Goal: Task Accomplishment & Management: Complete application form

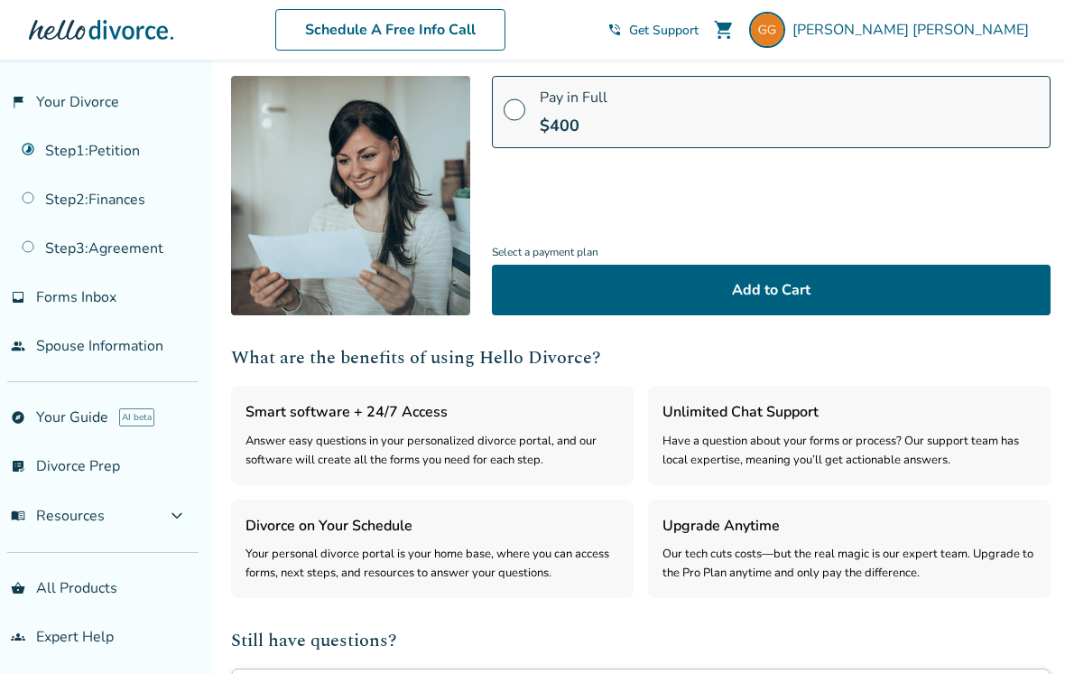
scroll to position [433, 0]
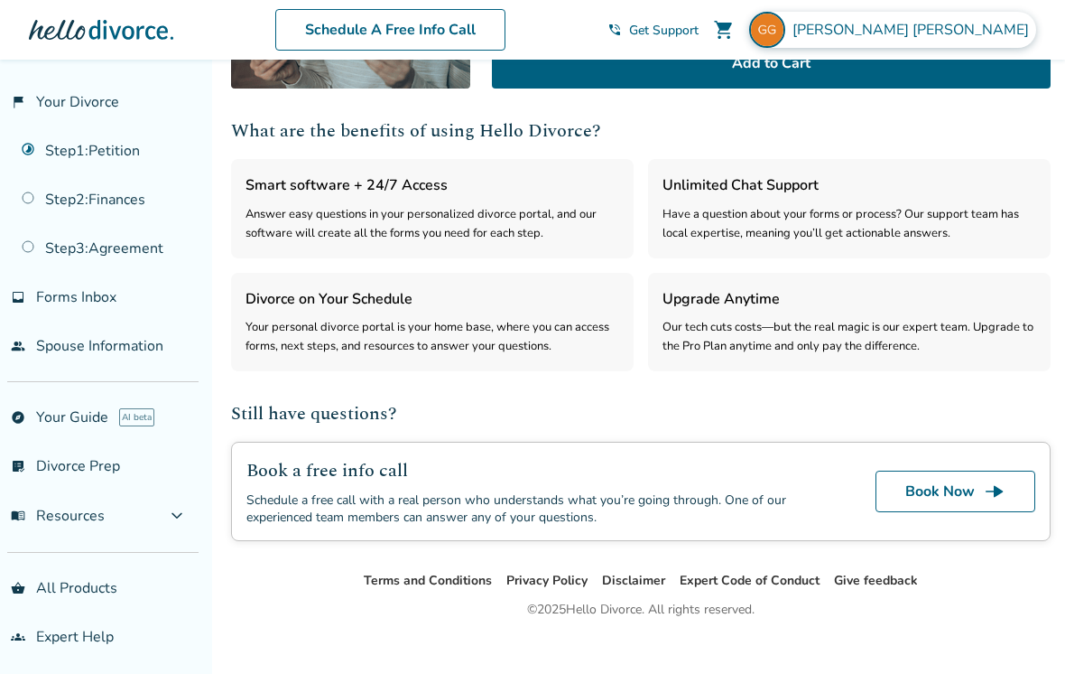
click at [970, 24] on span "[PERSON_NAME]" at bounding box center [915, 30] width 244 height 20
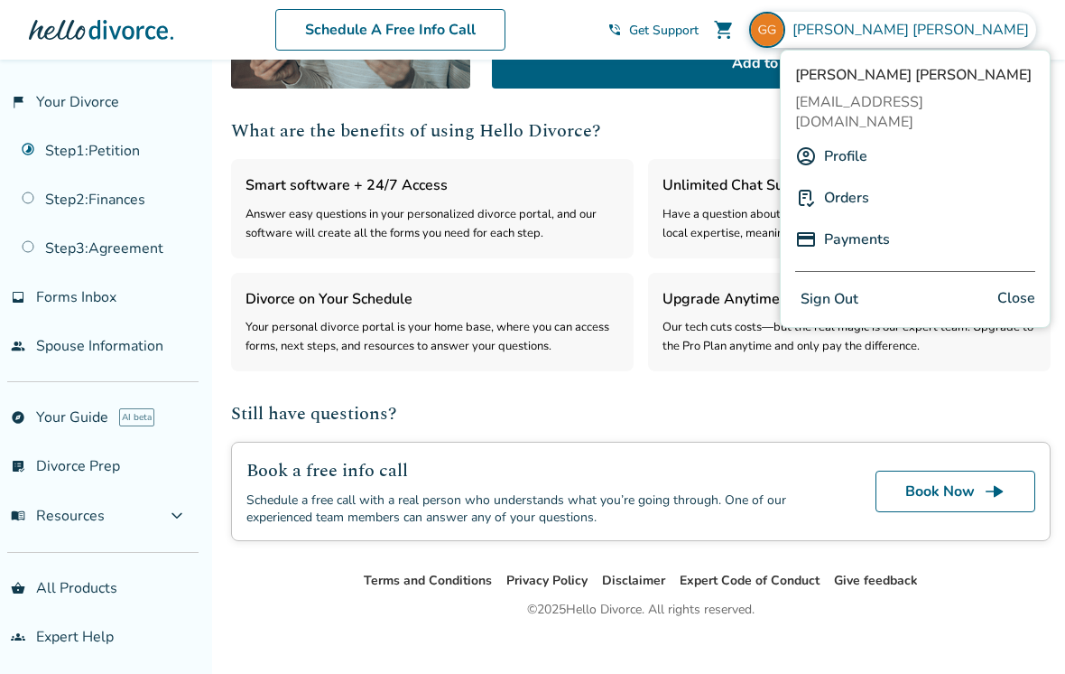
click at [867, 143] on link "Profile" at bounding box center [845, 156] width 43 height 34
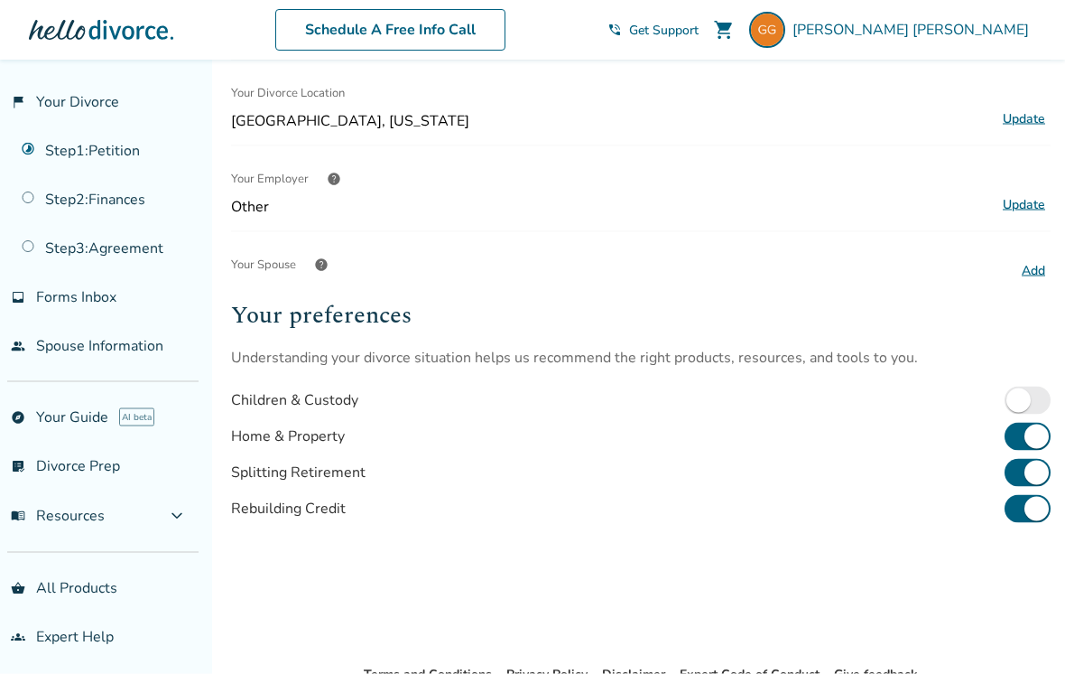
scroll to position [393, 0]
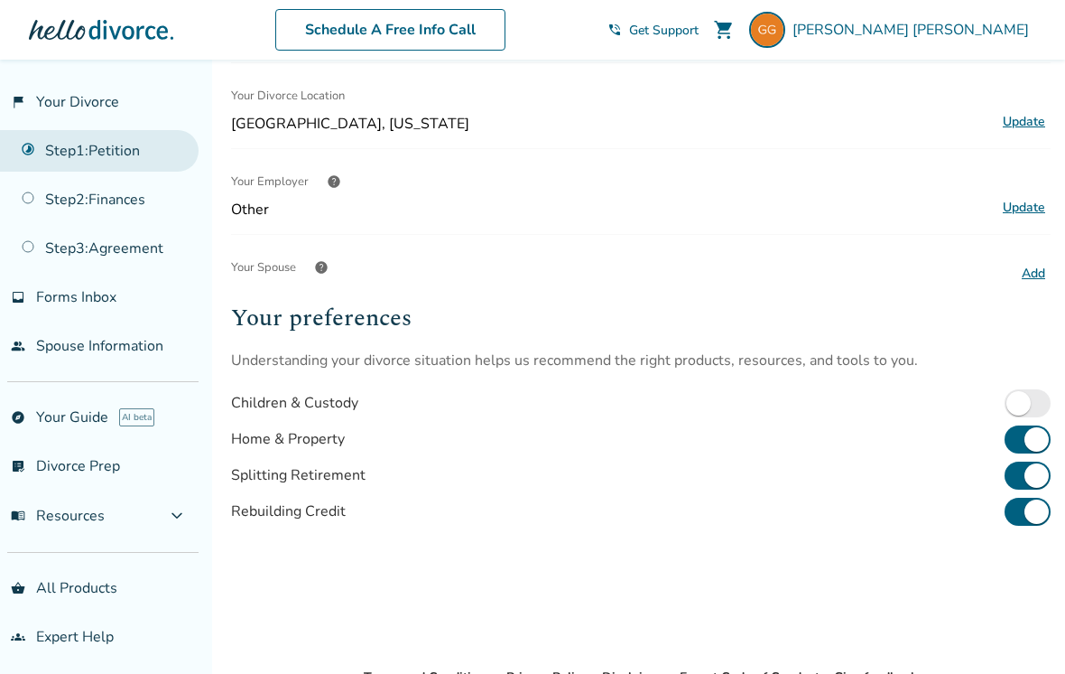
click at [99, 148] on link "Step 1 : Petition" at bounding box center [99, 151] width 199 height 42
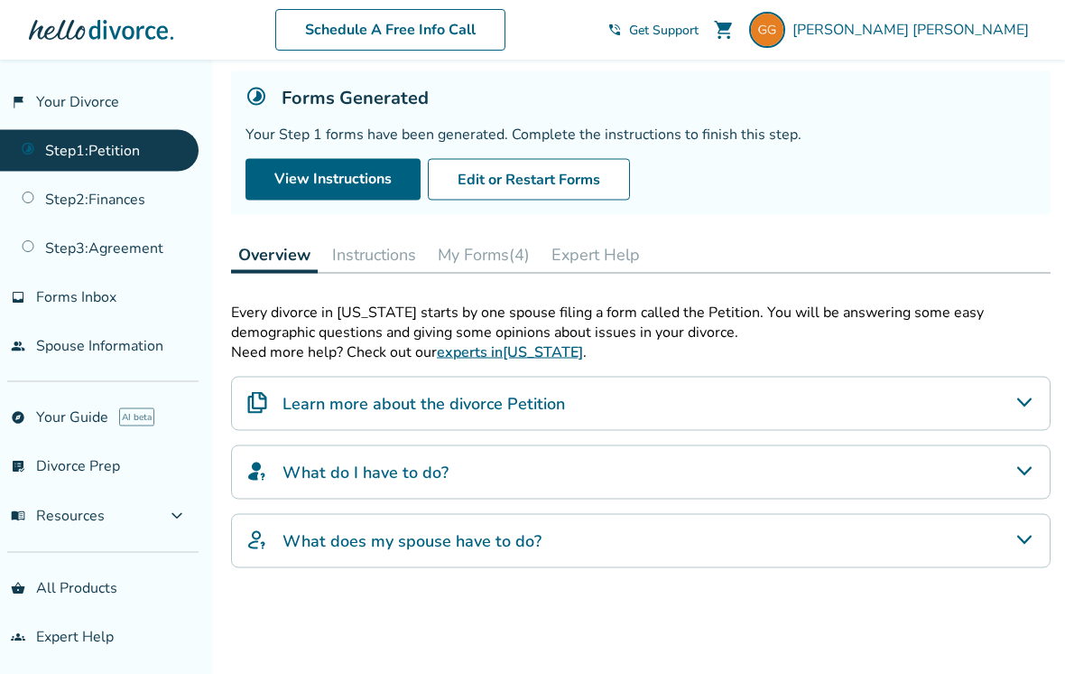
scroll to position [107, 0]
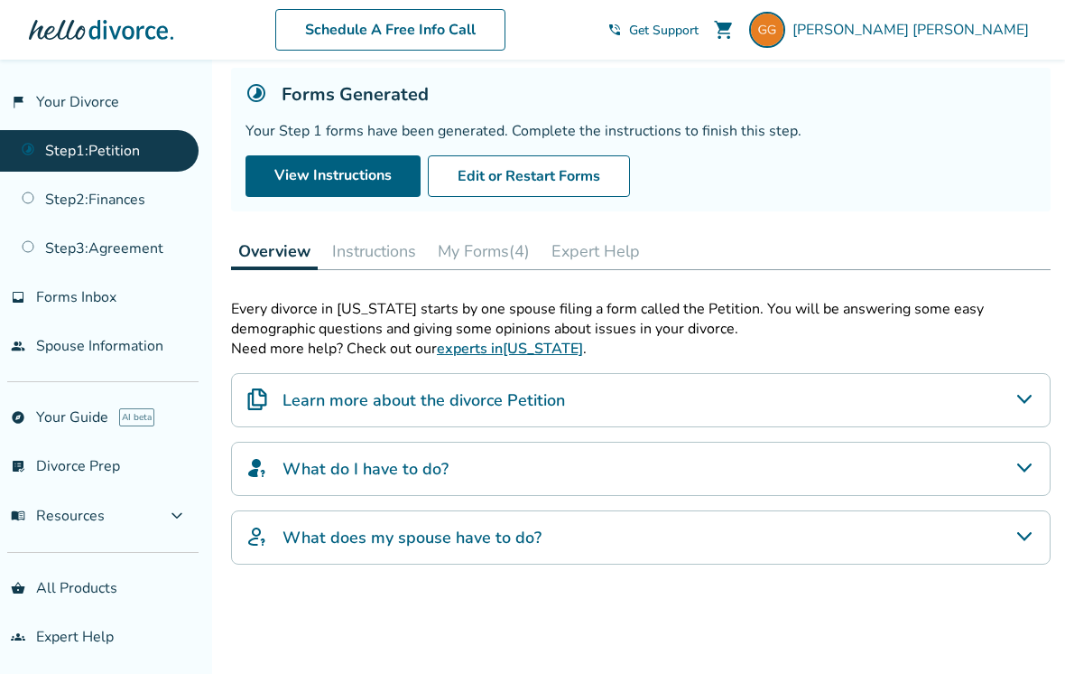
click at [387, 257] on button "Instructions" at bounding box center [374, 251] width 98 height 36
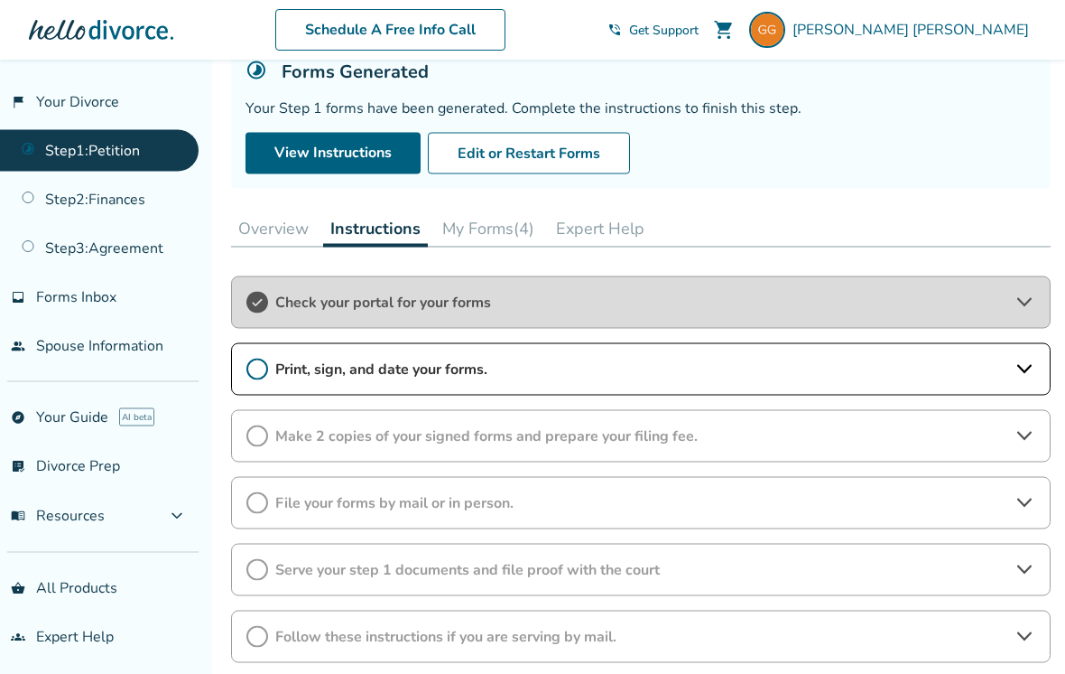
scroll to position [131, 0]
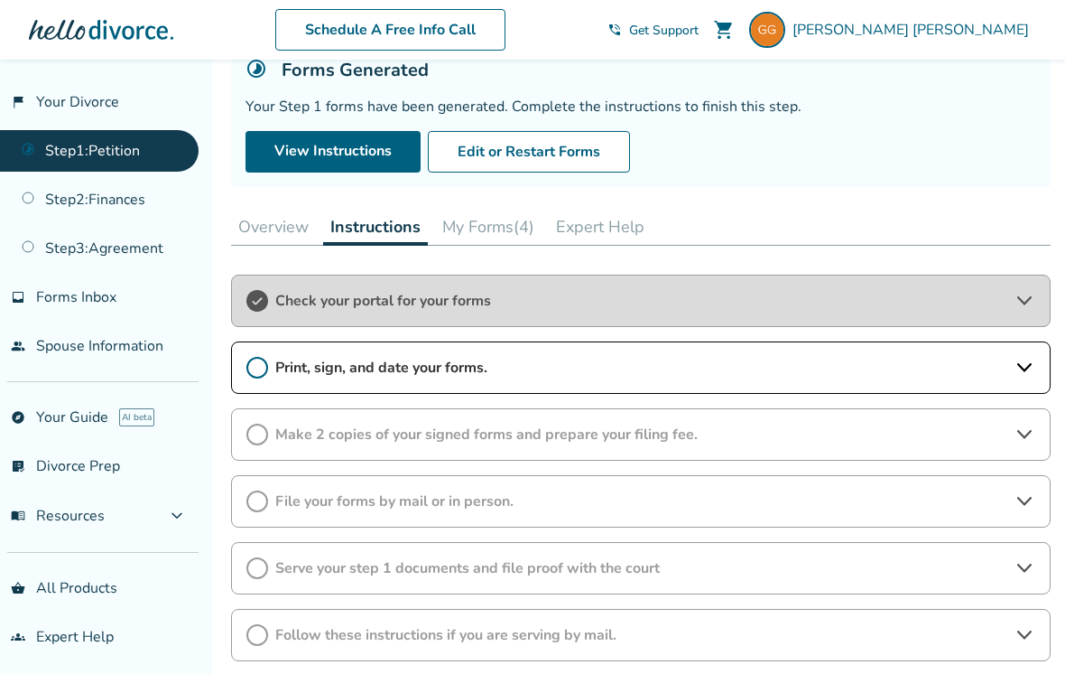
click at [491, 237] on button "My Forms (4)" at bounding box center [488, 227] width 107 height 36
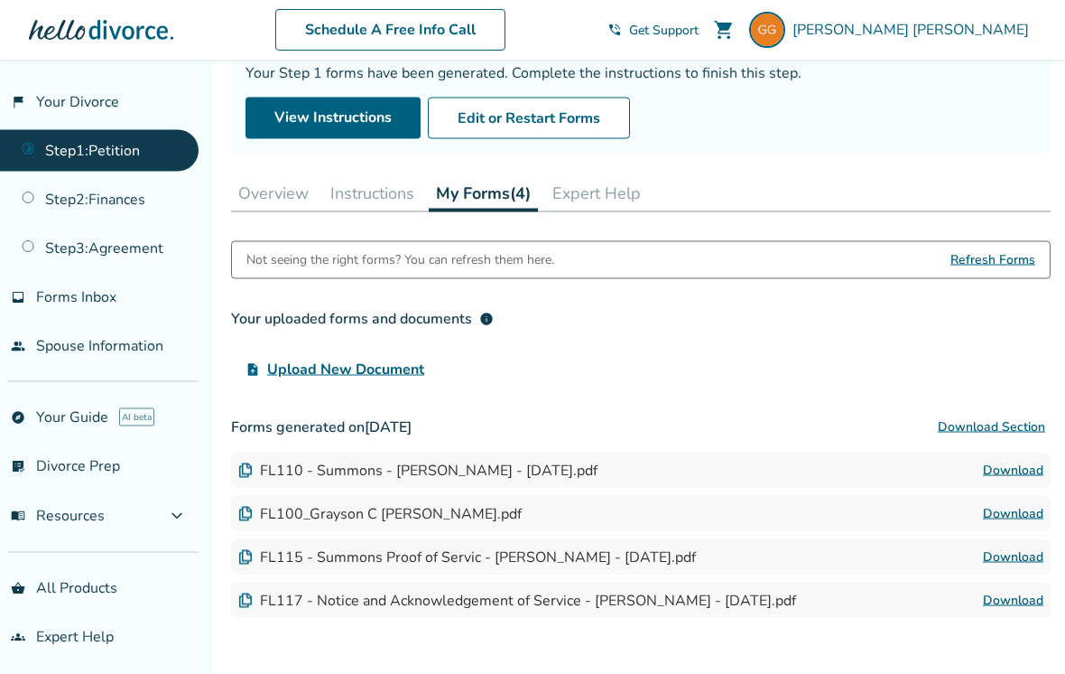
scroll to position [176, 0]
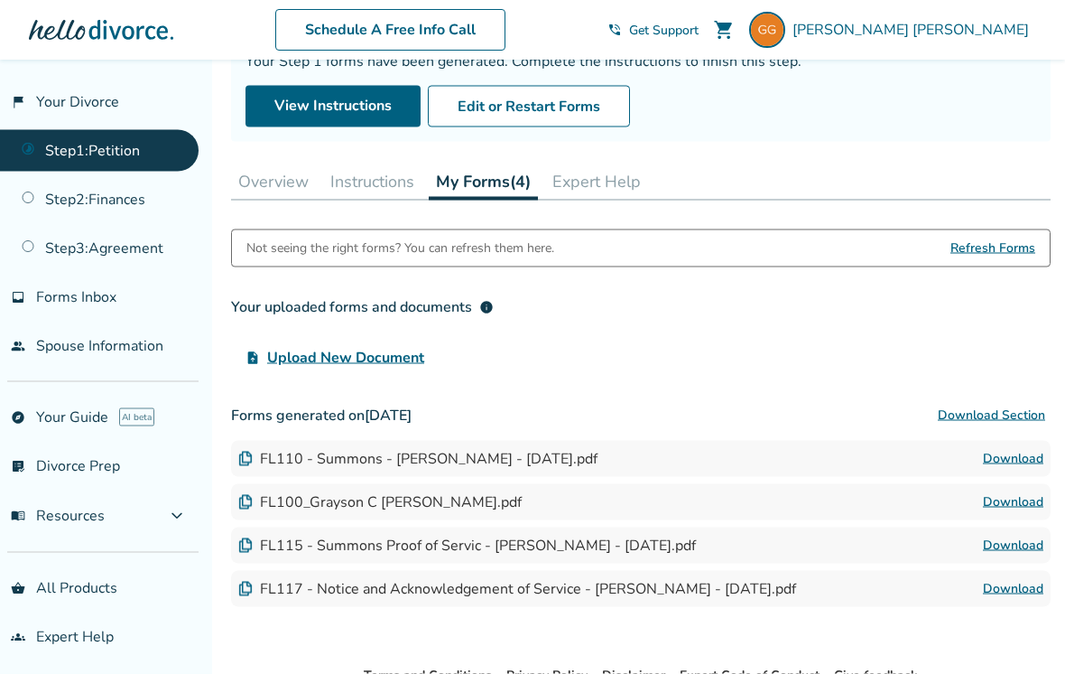
click at [377, 200] on button "Instructions" at bounding box center [372, 181] width 98 height 36
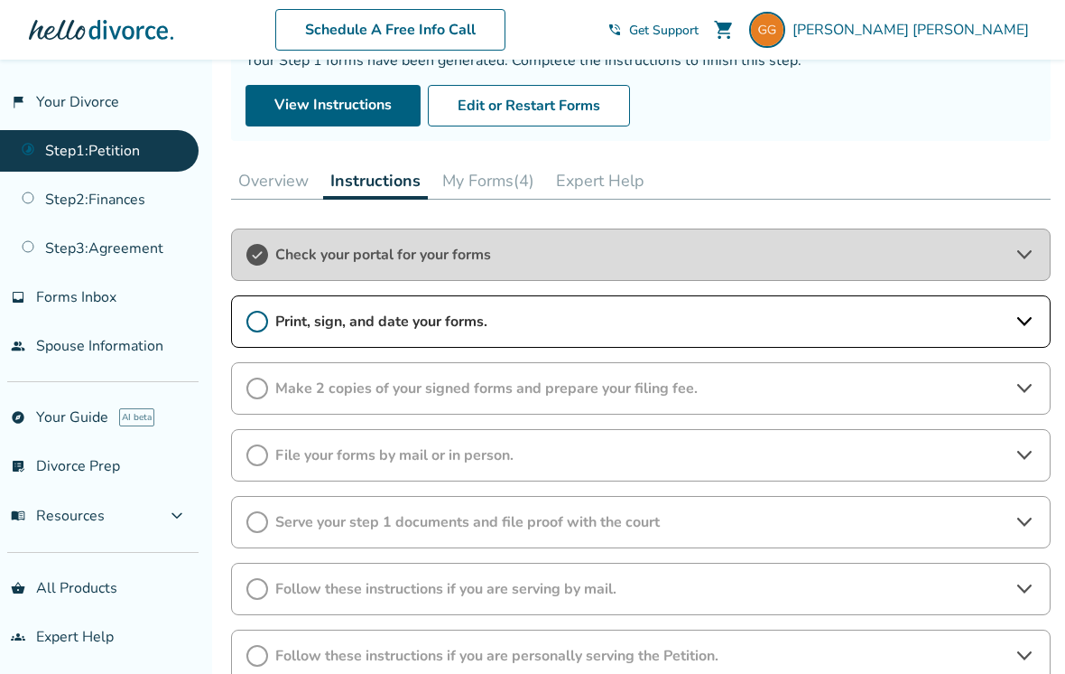
click at [488, 191] on button "My Forms (4)" at bounding box center [488, 181] width 107 height 36
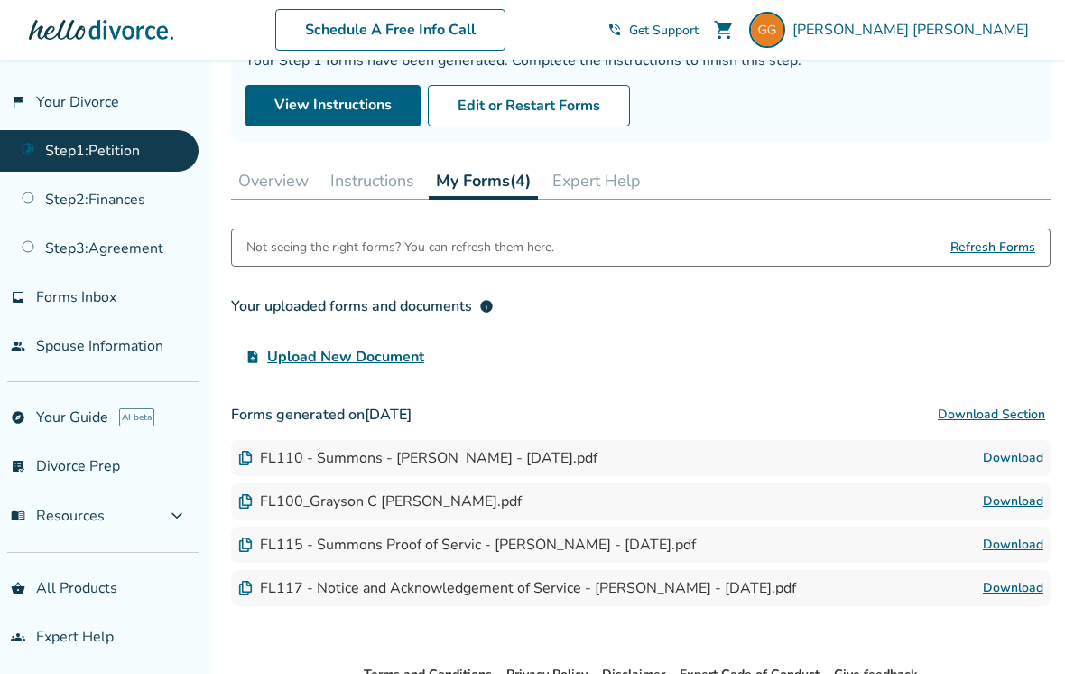
click at [603, 476] on div "FL110 - Summons - [PERSON_NAME] - [DATE].pdf Download" at bounding box center [641, 458] width 820 height 36
click at [1016, 504] on link "Download" at bounding box center [1013, 501] width 60 height 22
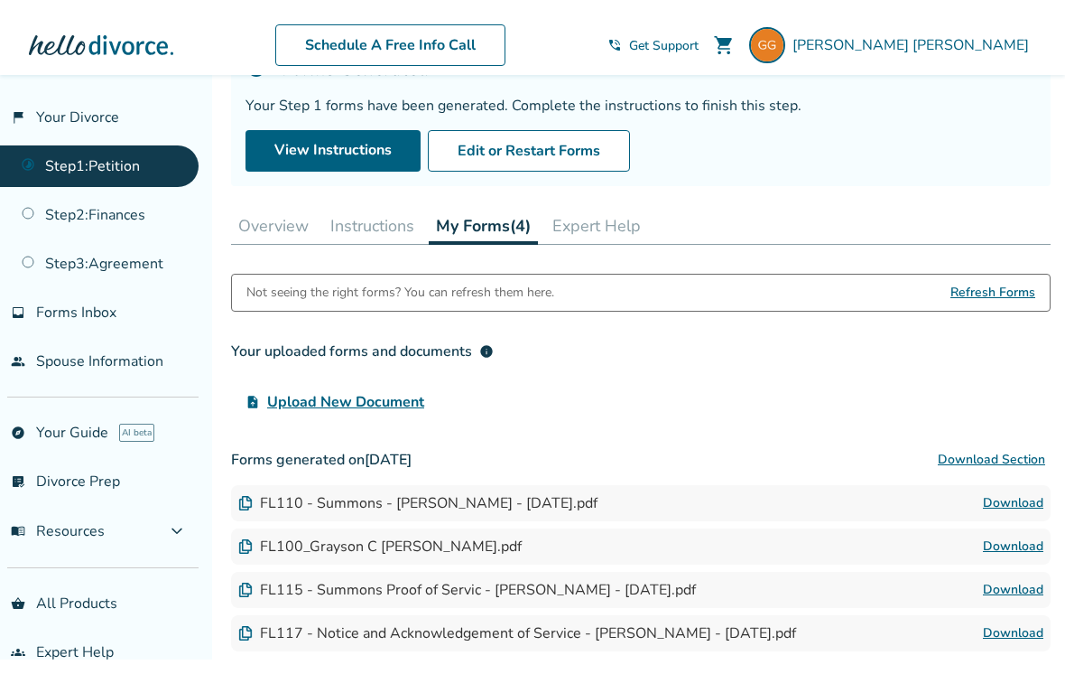
scroll to position [176, 0]
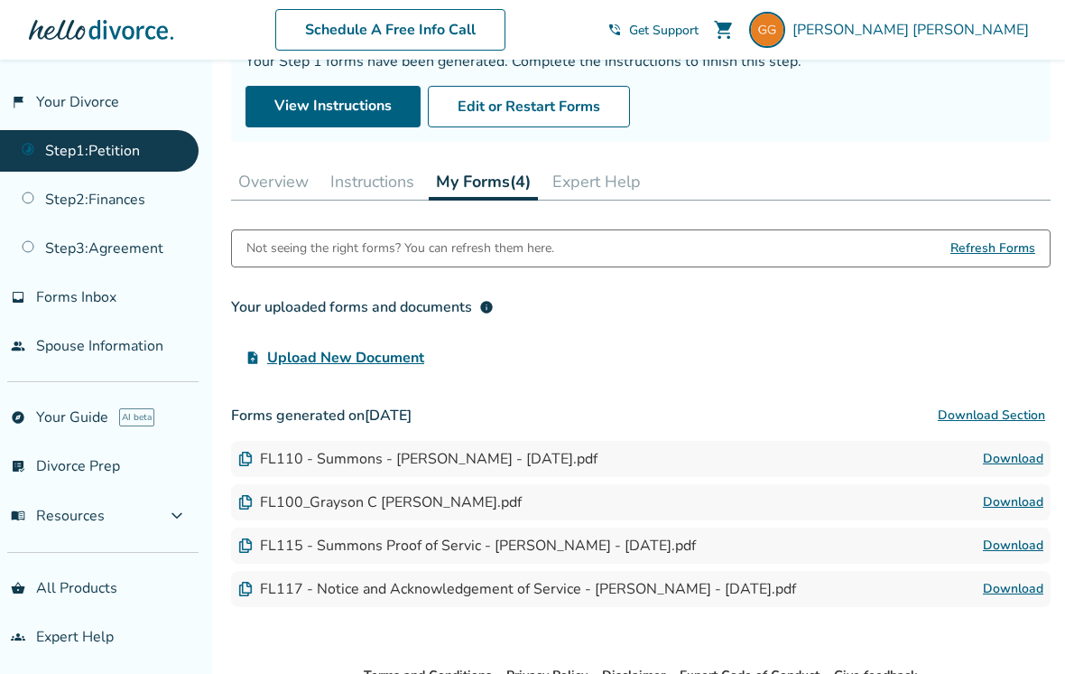
click at [136, 153] on link "Step 1 : Petition" at bounding box center [99, 151] width 199 height 42
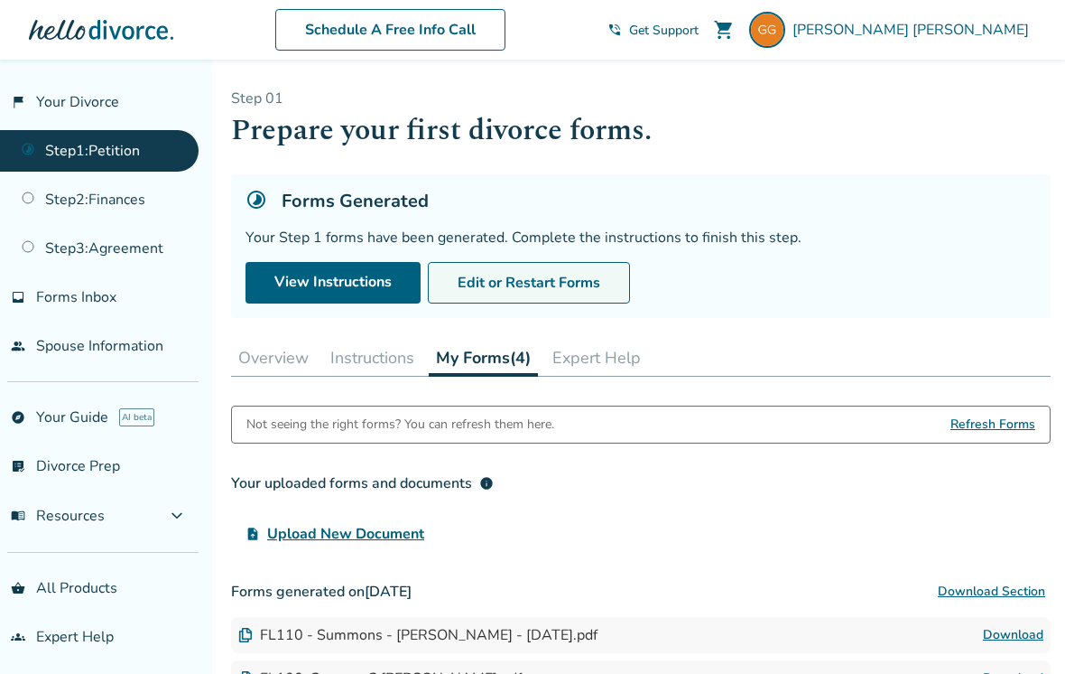
click at [582, 276] on button "Edit or Restart Forms" at bounding box center [529, 283] width 202 height 42
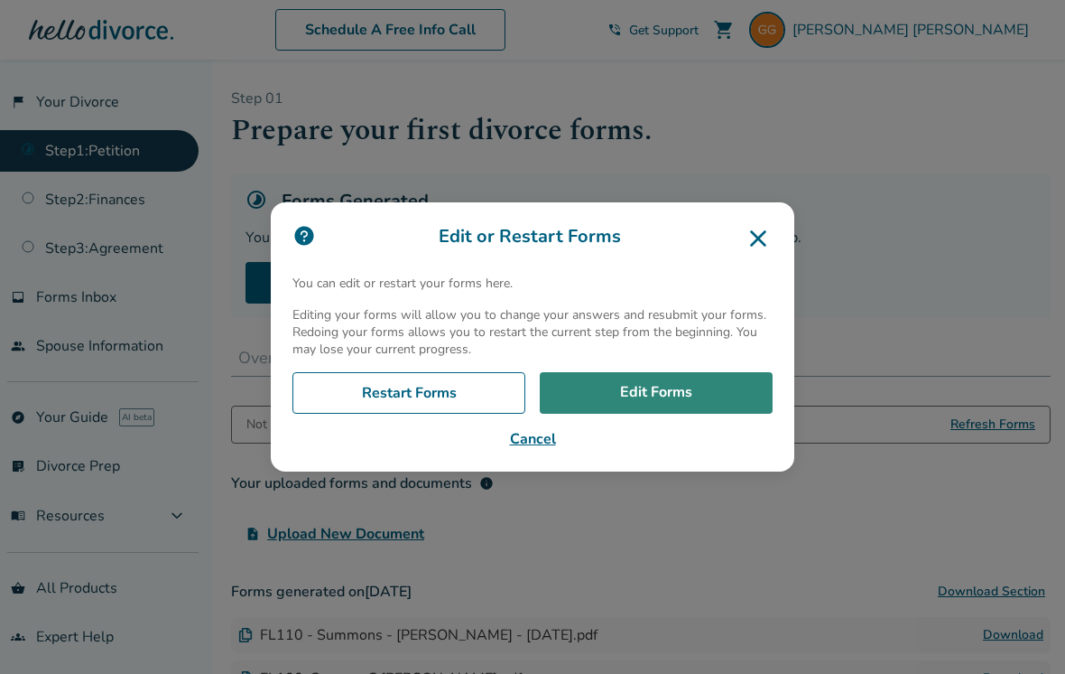
click at [674, 404] on link "Edit Forms" at bounding box center [656, 393] width 233 height 42
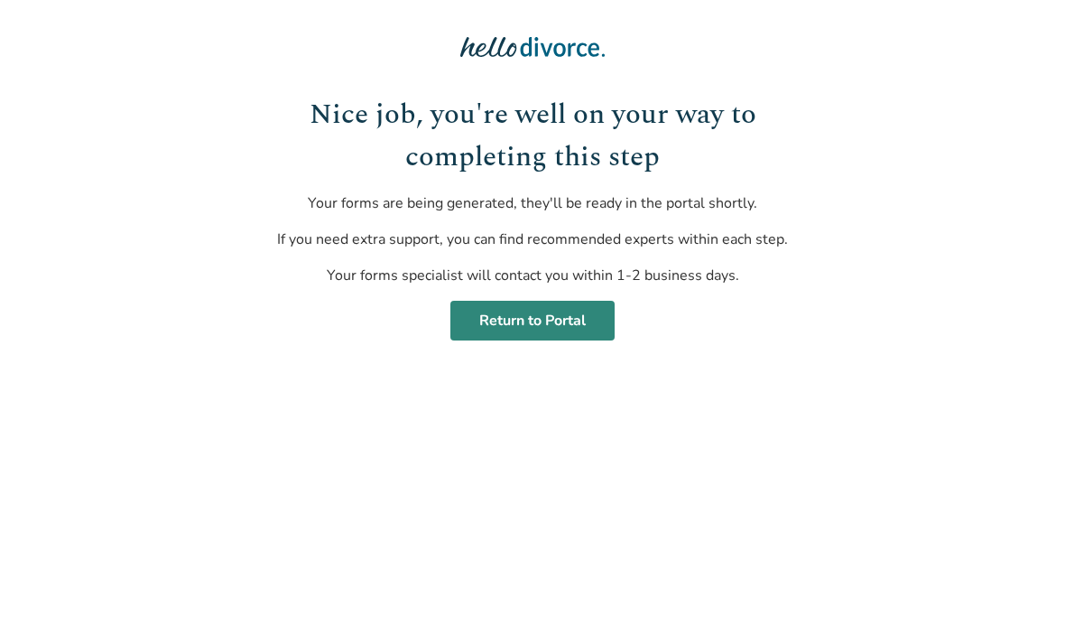
click at [544, 310] on link "Return to Portal" at bounding box center [533, 321] width 164 height 40
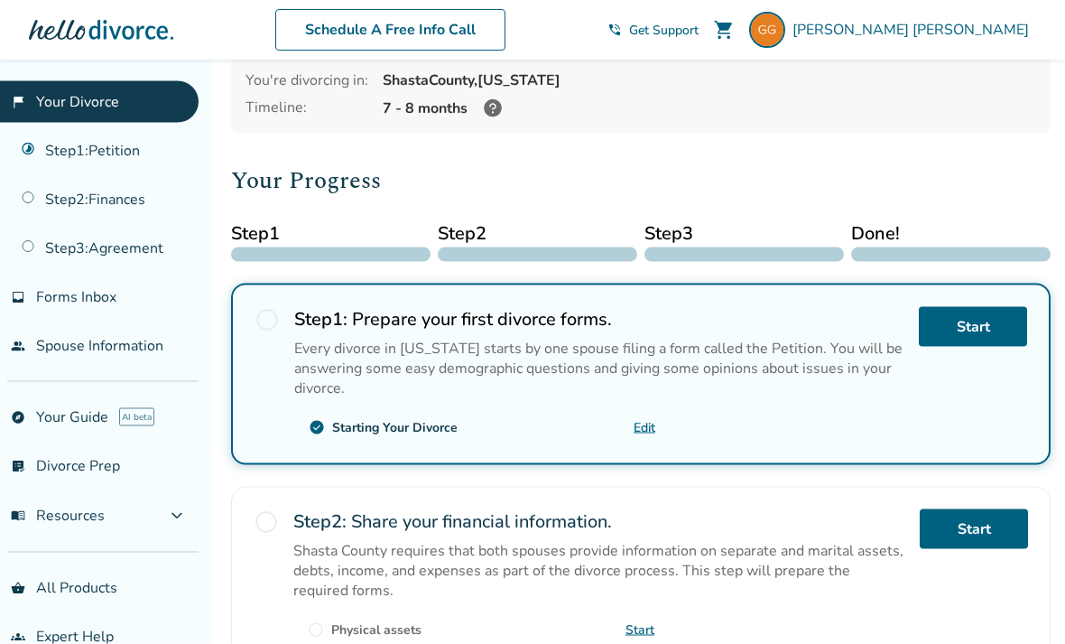
scroll to position [116, 0]
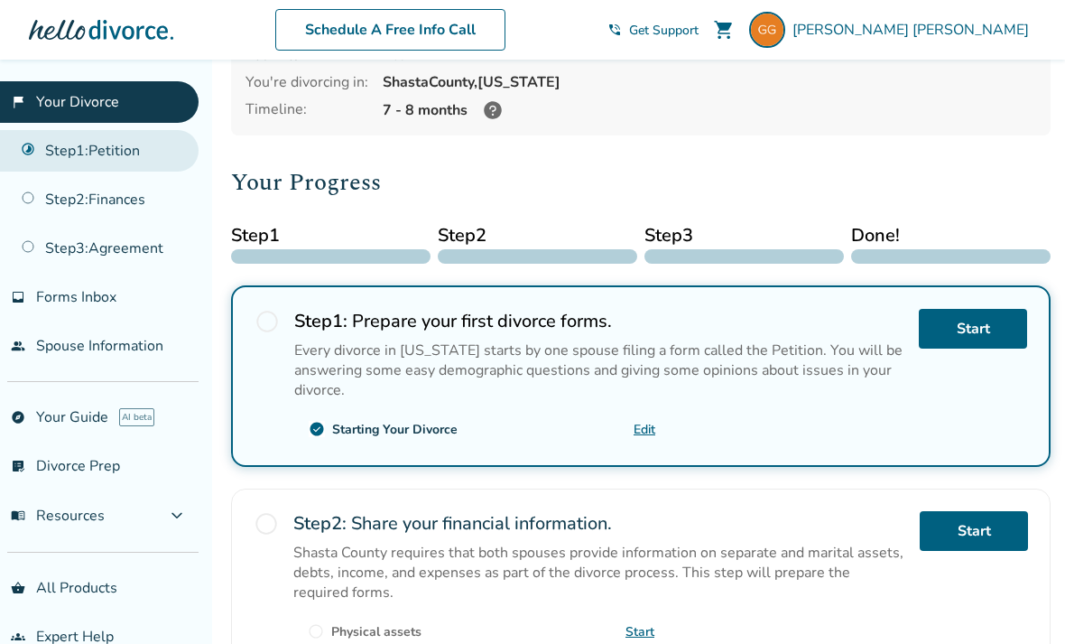
click at [63, 149] on link "Step 1 : Petition" at bounding box center [99, 151] width 199 height 42
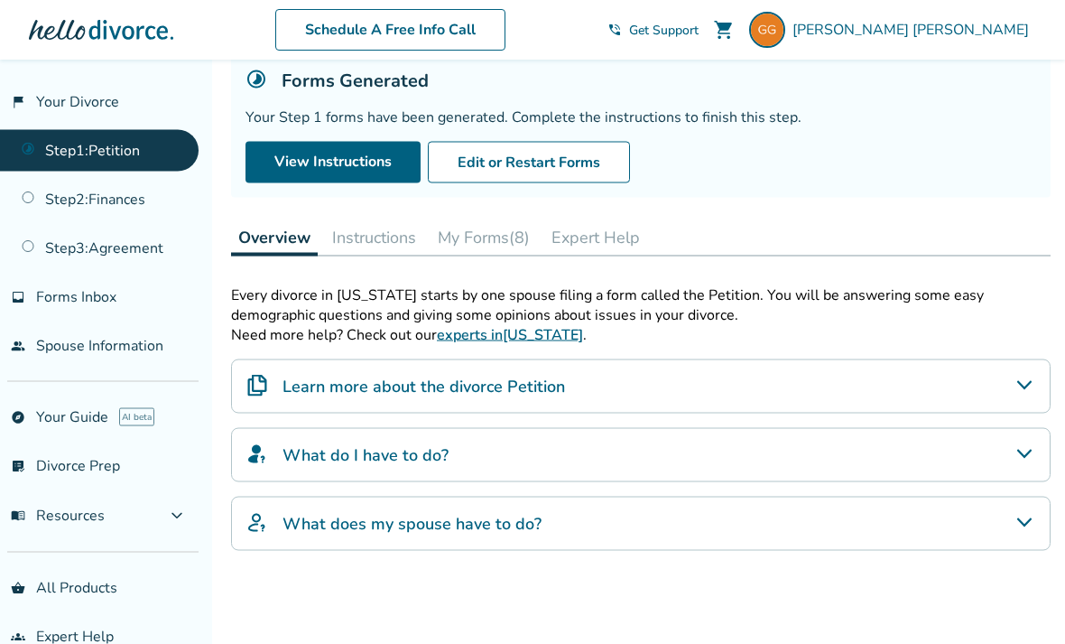
scroll to position [121, 0]
click at [490, 247] on button "My Forms (8)" at bounding box center [484, 237] width 107 height 36
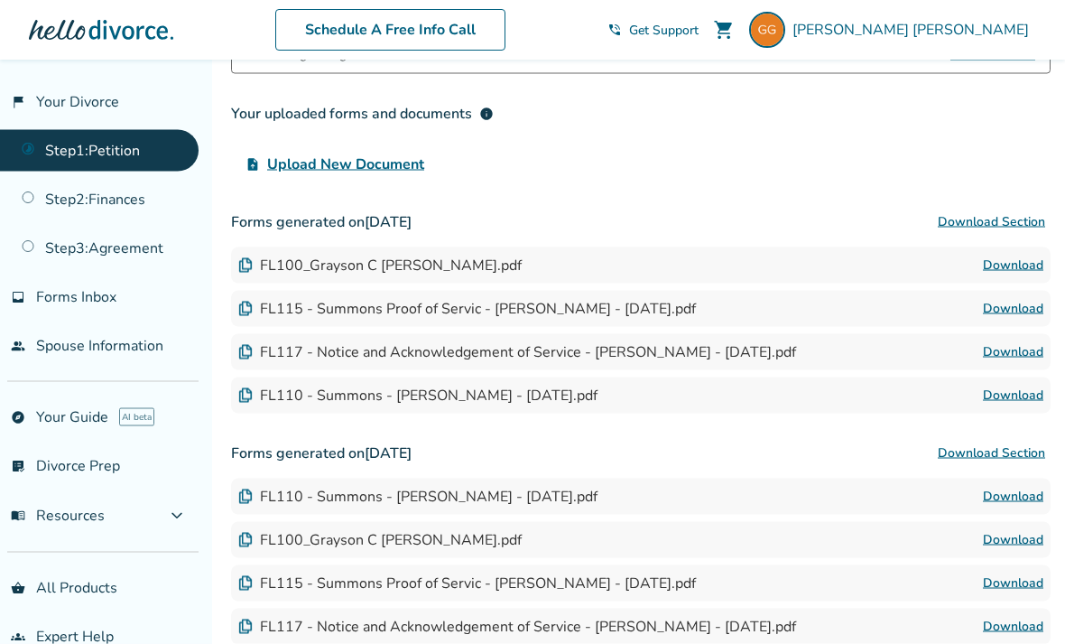
scroll to position [356, 0]
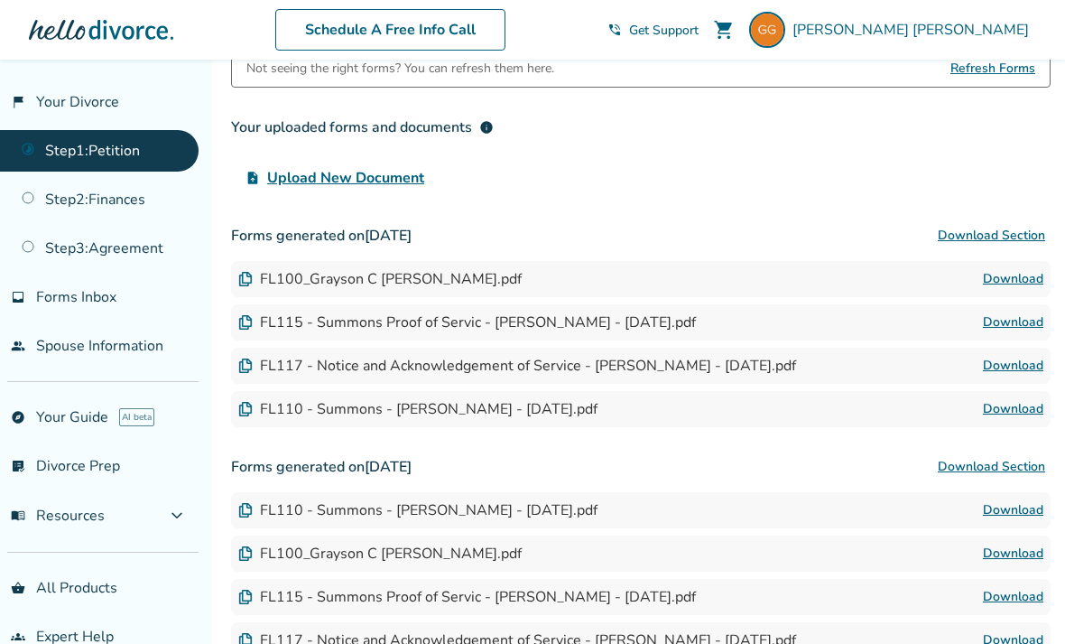
click at [312, 289] on div "FL100_Grayson C [PERSON_NAME].pdf" at bounding box center [380, 279] width 284 height 20
click at [1022, 284] on link "Download" at bounding box center [1013, 279] width 60 height 22
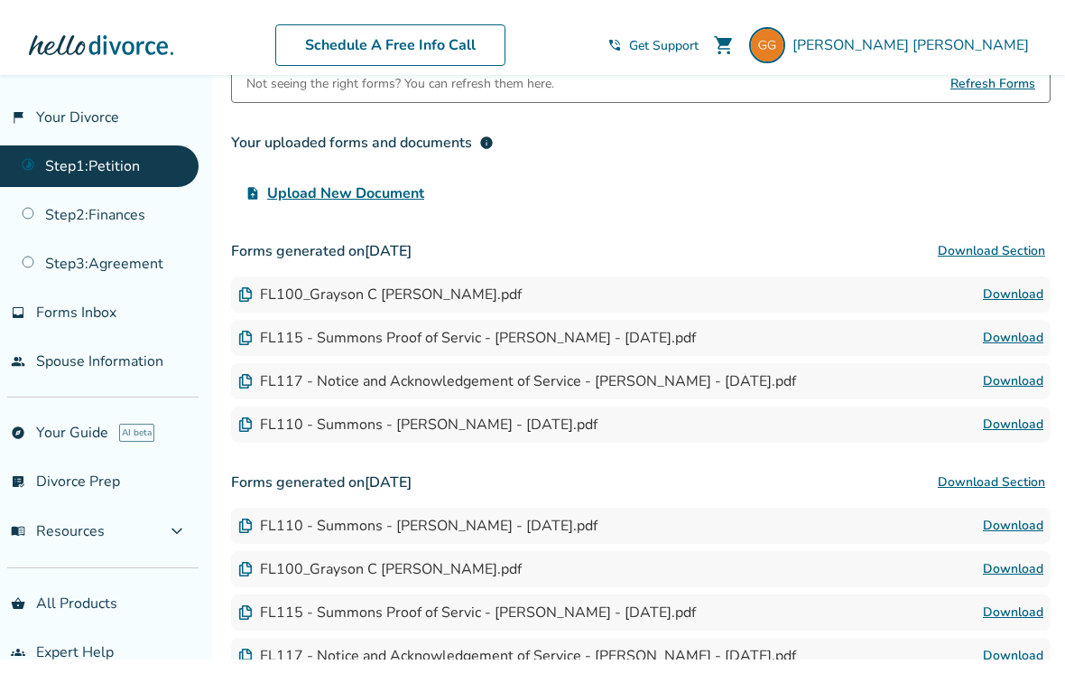
scroll to position [385, 0]
